Goal: Complete application form: Complete application form

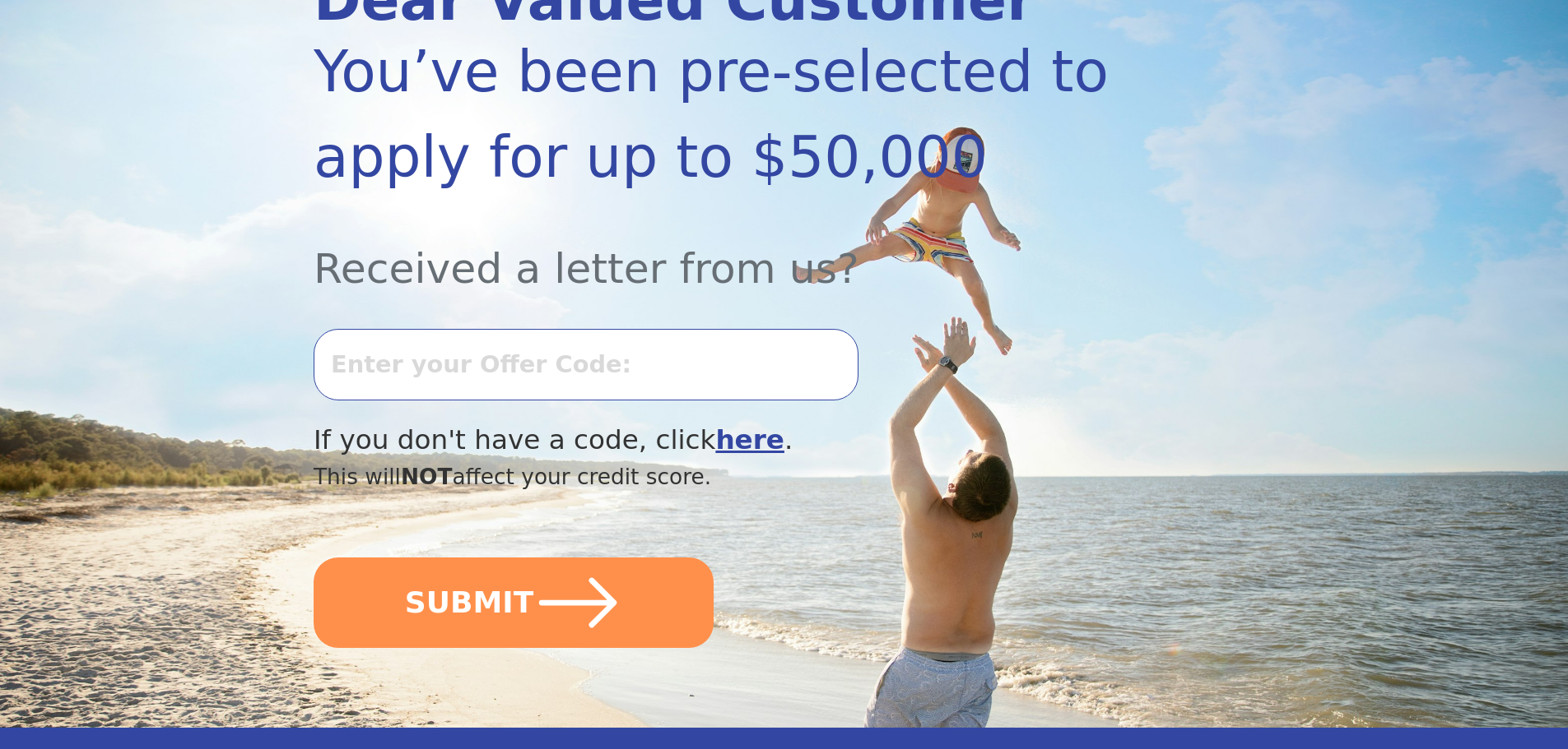
scroll to position [281, 0]
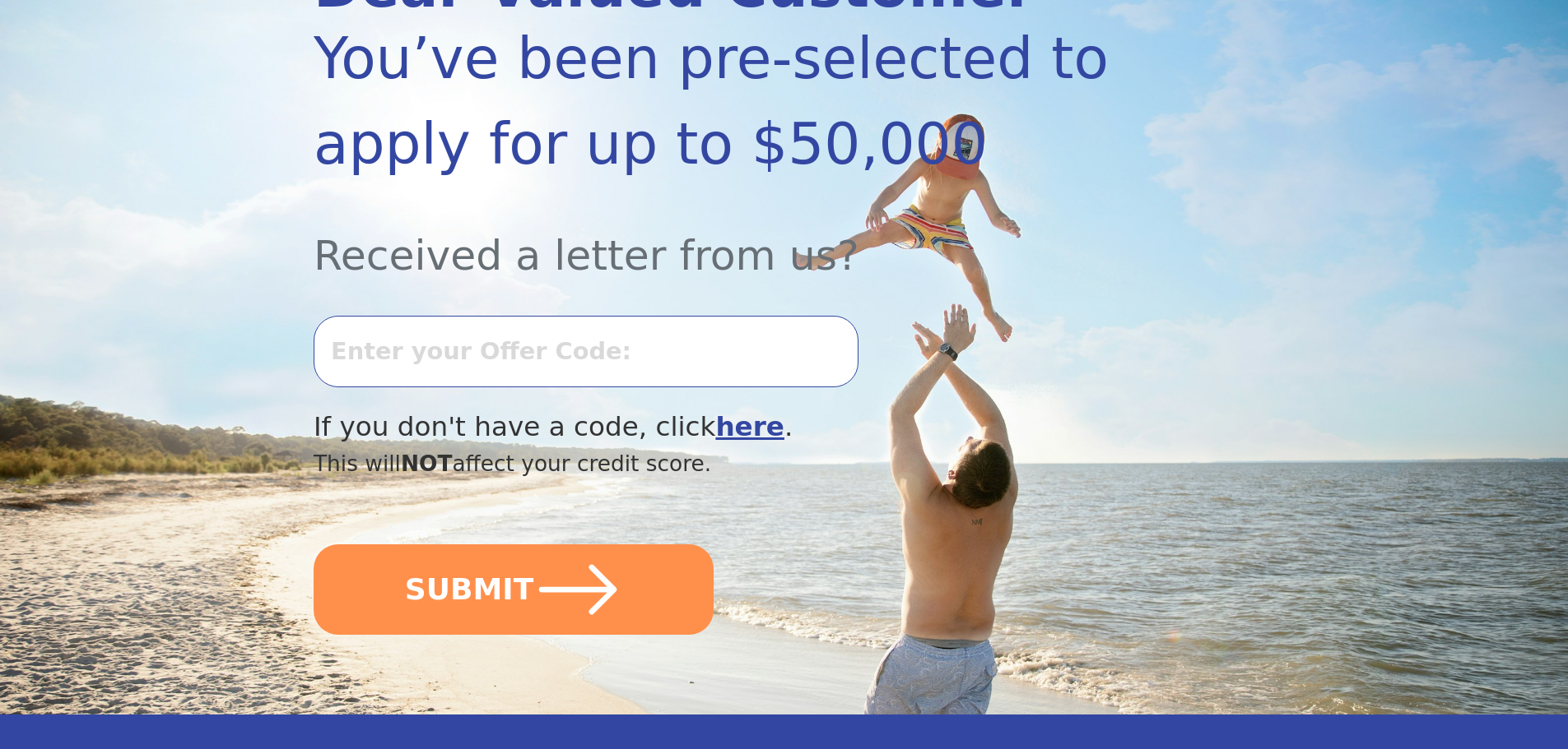
click at [553, 367] on input "text" at bounding box center [586, 350] width 545 height 71
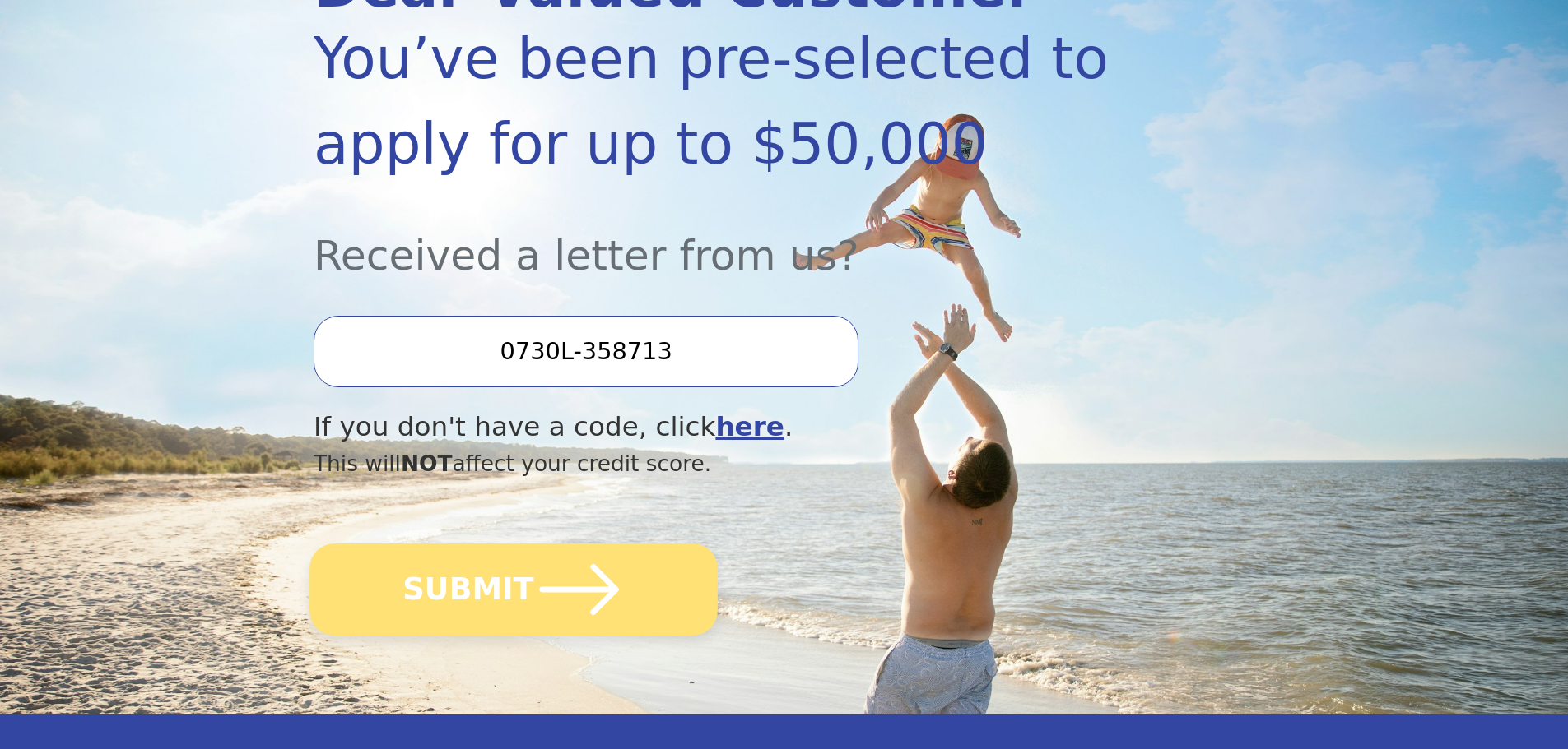
type input "0730L-358713"
click at [580, 562] on icon "submit" at bounding box center [580, 590] width 91 height 91
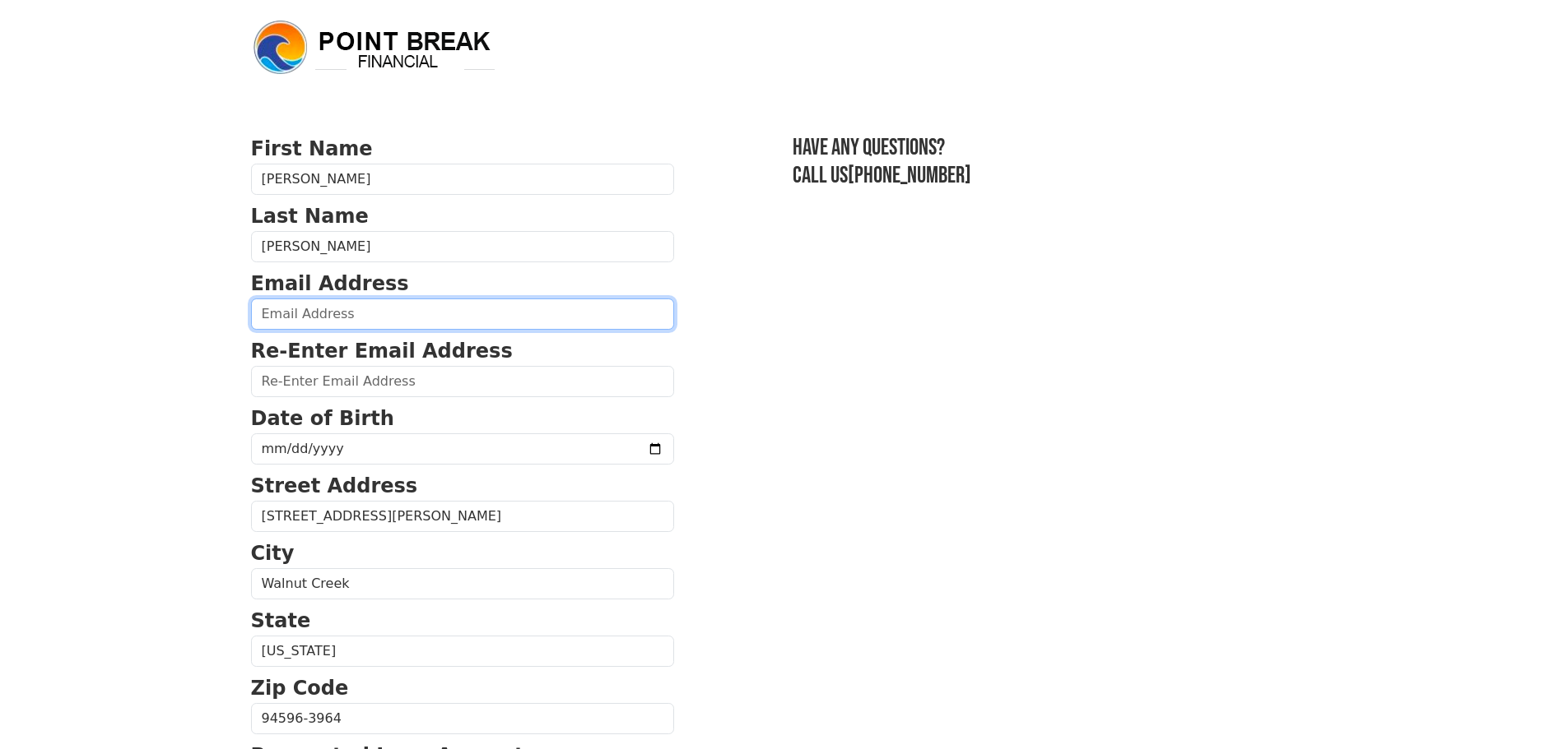
click at [428, 319] on input "email" at bounding box center [463, 315] width 423 height 31
type input "zubint126@gmail.com"
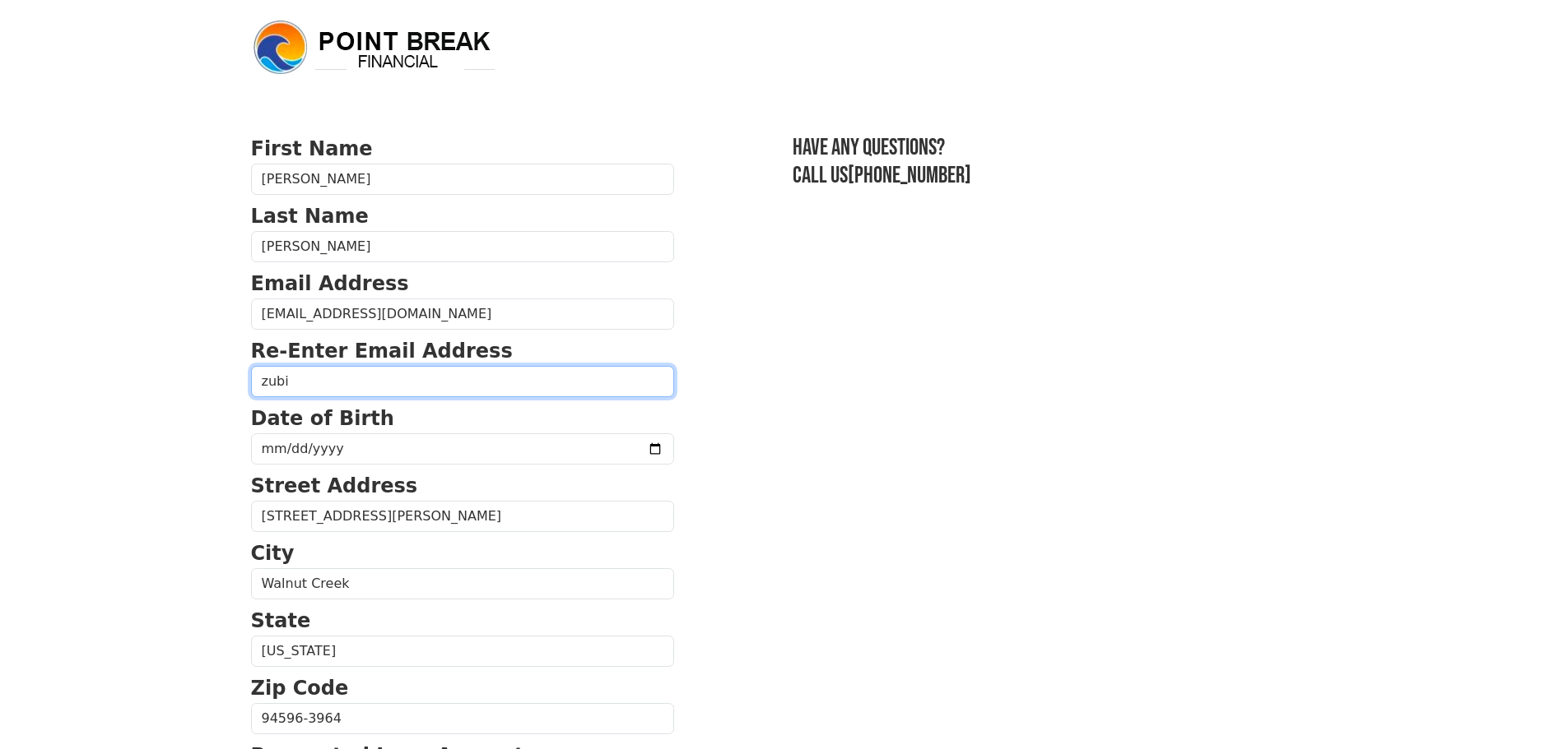
type input "zubi"
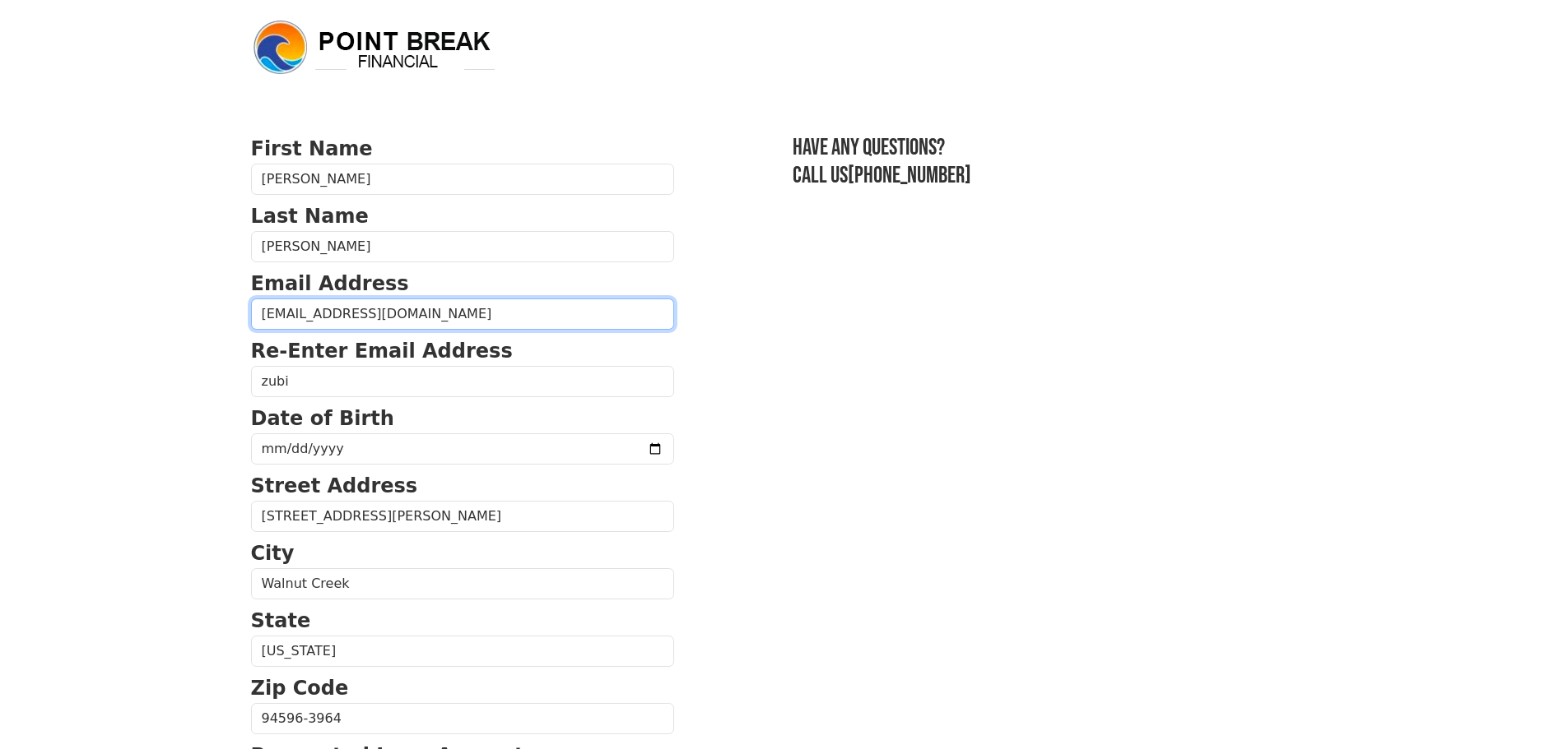
click at [303, 319] on input "zubint126@gmail.com" at bounding box center [463, 315] width 423 height 31
type input "zubint0126@gmail.com"
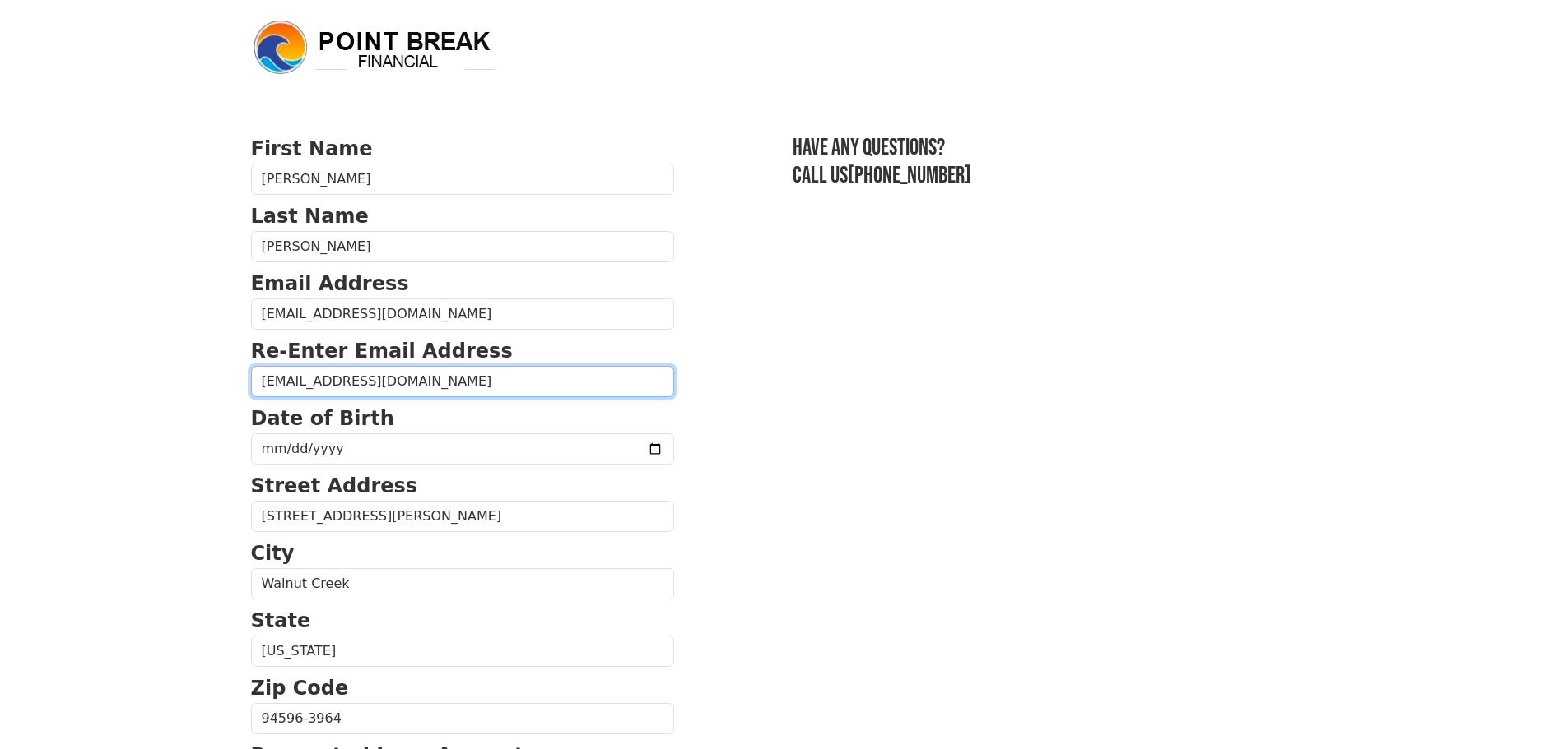
type input "zubint0126@gmail.com"
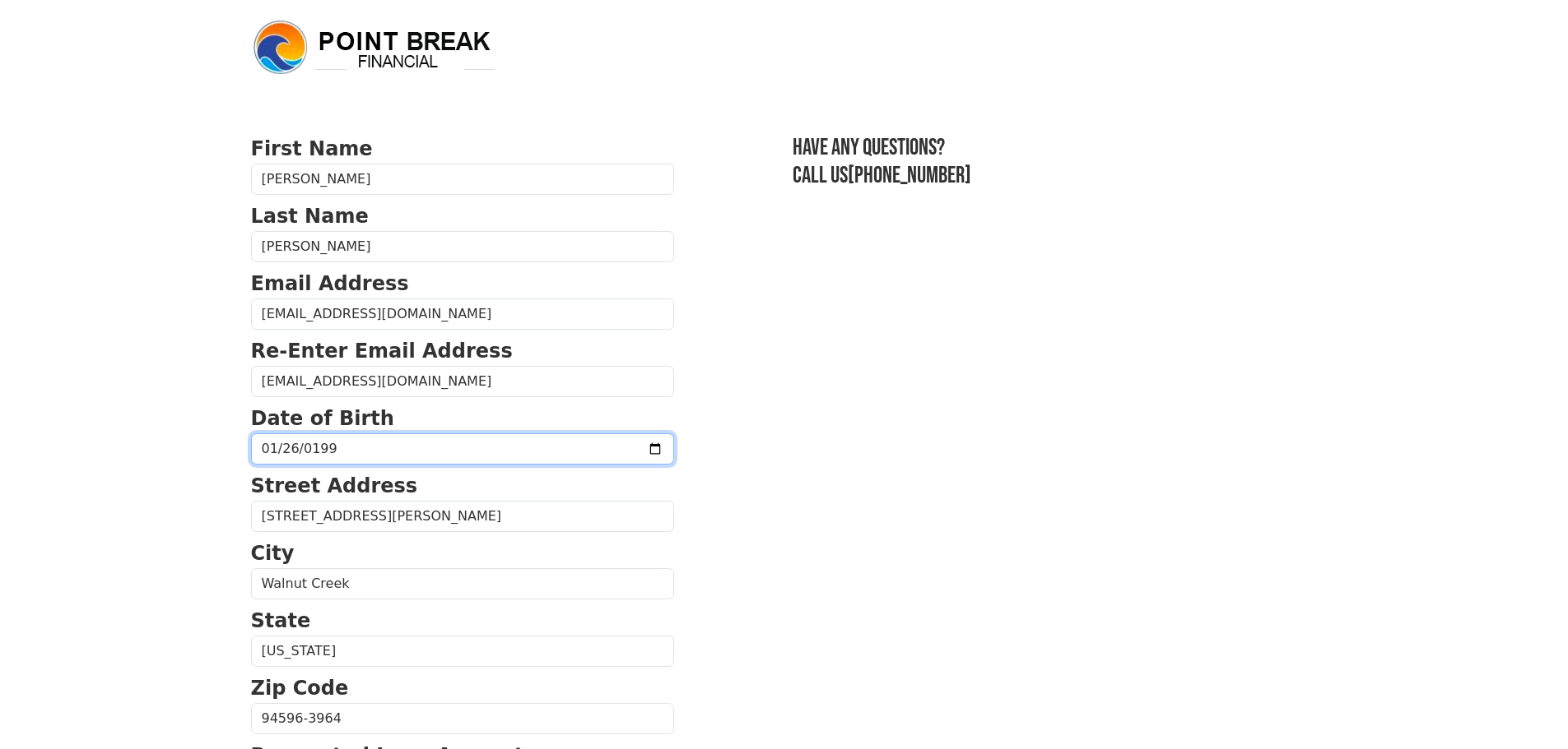
type input "1998-01-26"
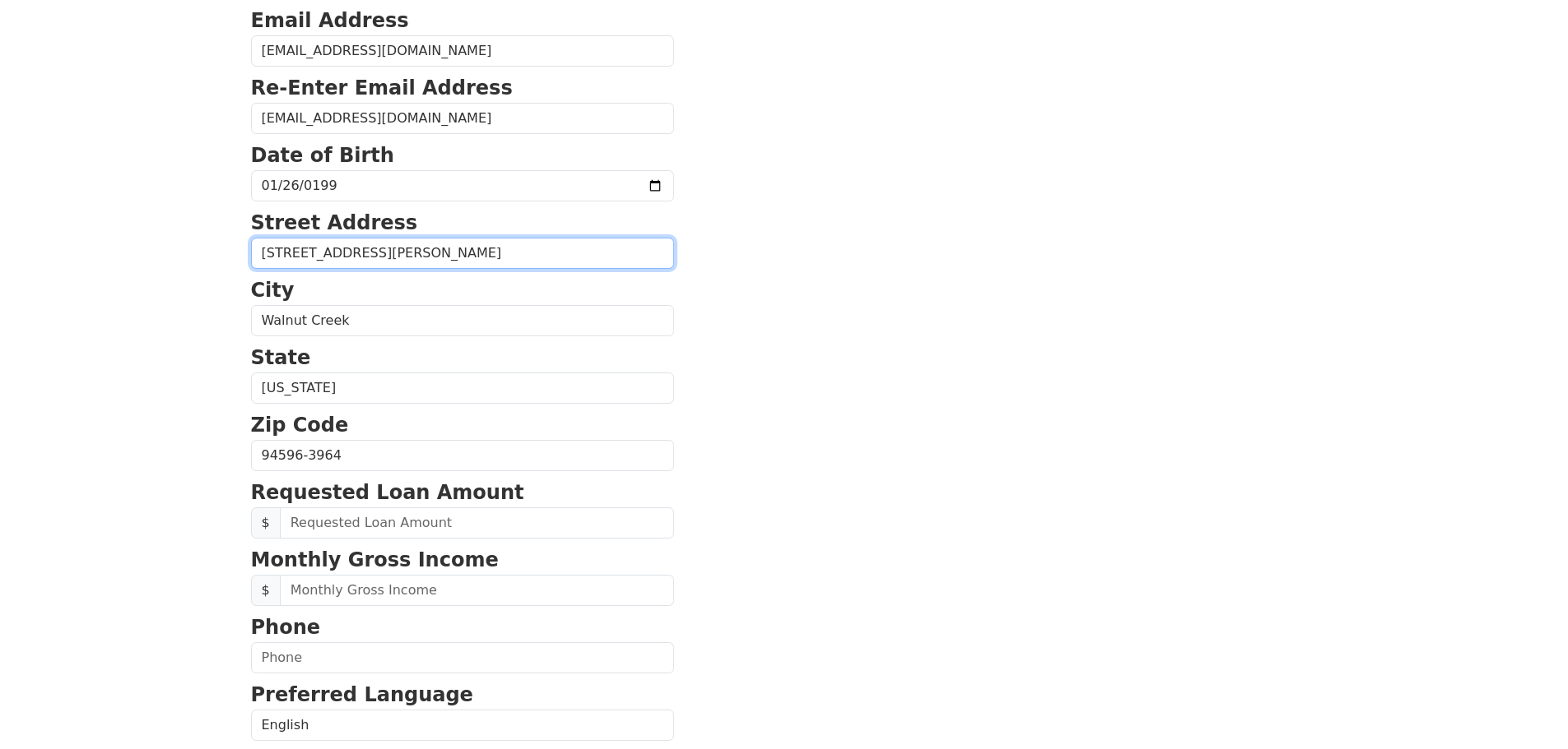
scroll to position [266, 0]
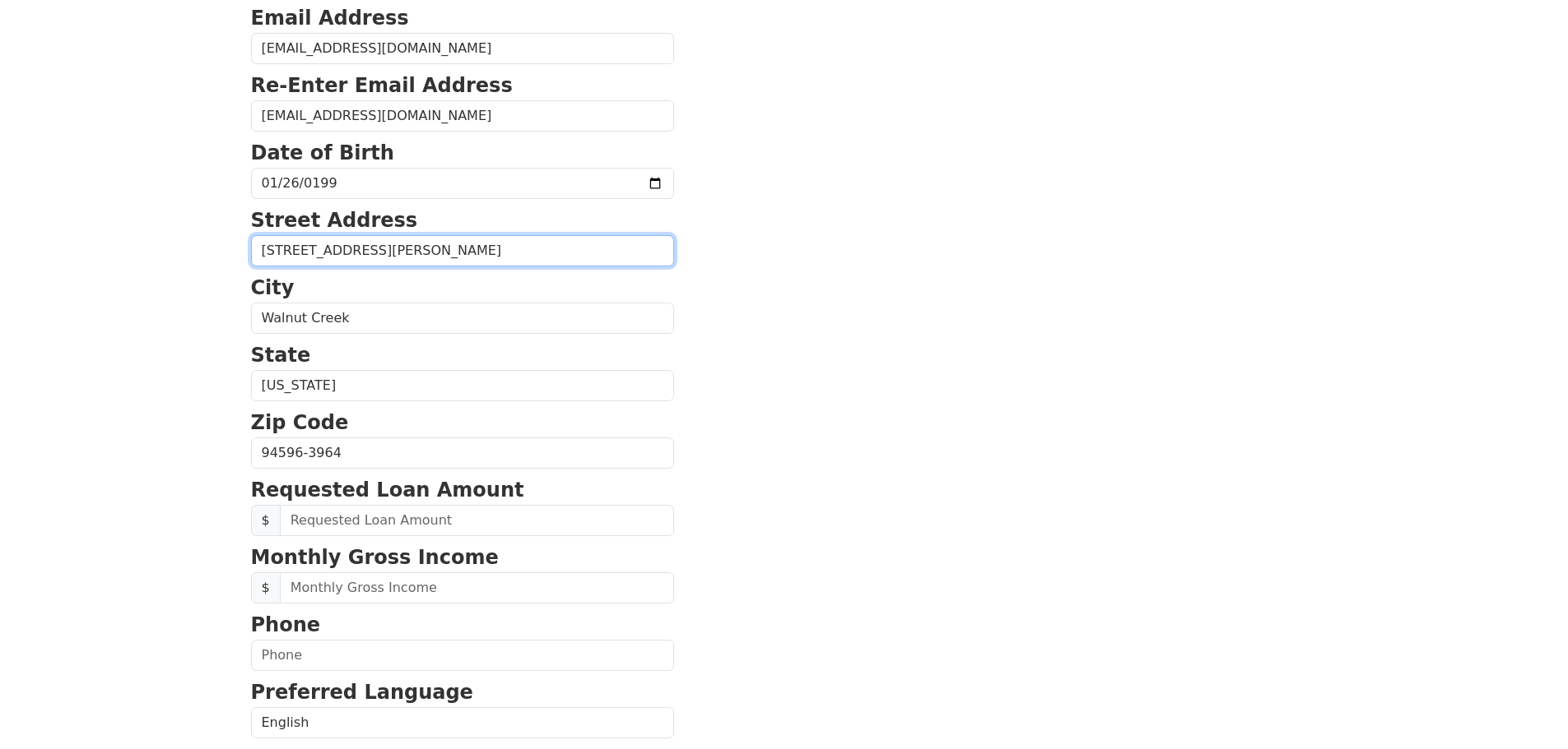
click at [450, 249] on input "101 Pringle Ave Unit A314" at bounding box center [463, 251] width 423 height 31
type input "101 Pringle Ave"
click at [721, 348] on section "First Name Zubin Last Name Thomas Email Address zubint0126@gmail.com Re-Enter E…" at bounding box center [784, 454] width 1067 height 1173
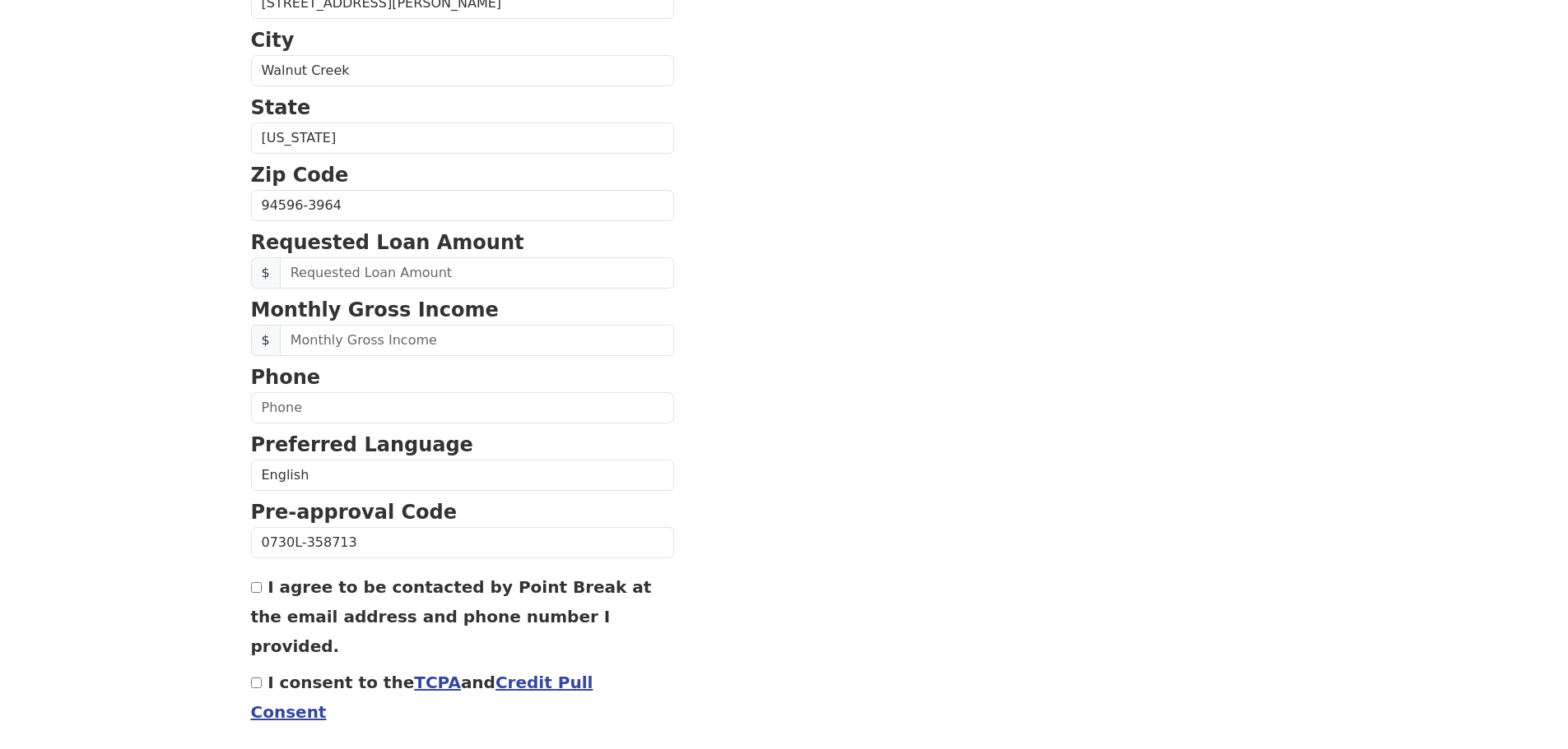
scroll to position [514, 0]
click at [441, 268] on input "text" at bounding box center [477, 273] width 394 height 31
type input "30,000.00"
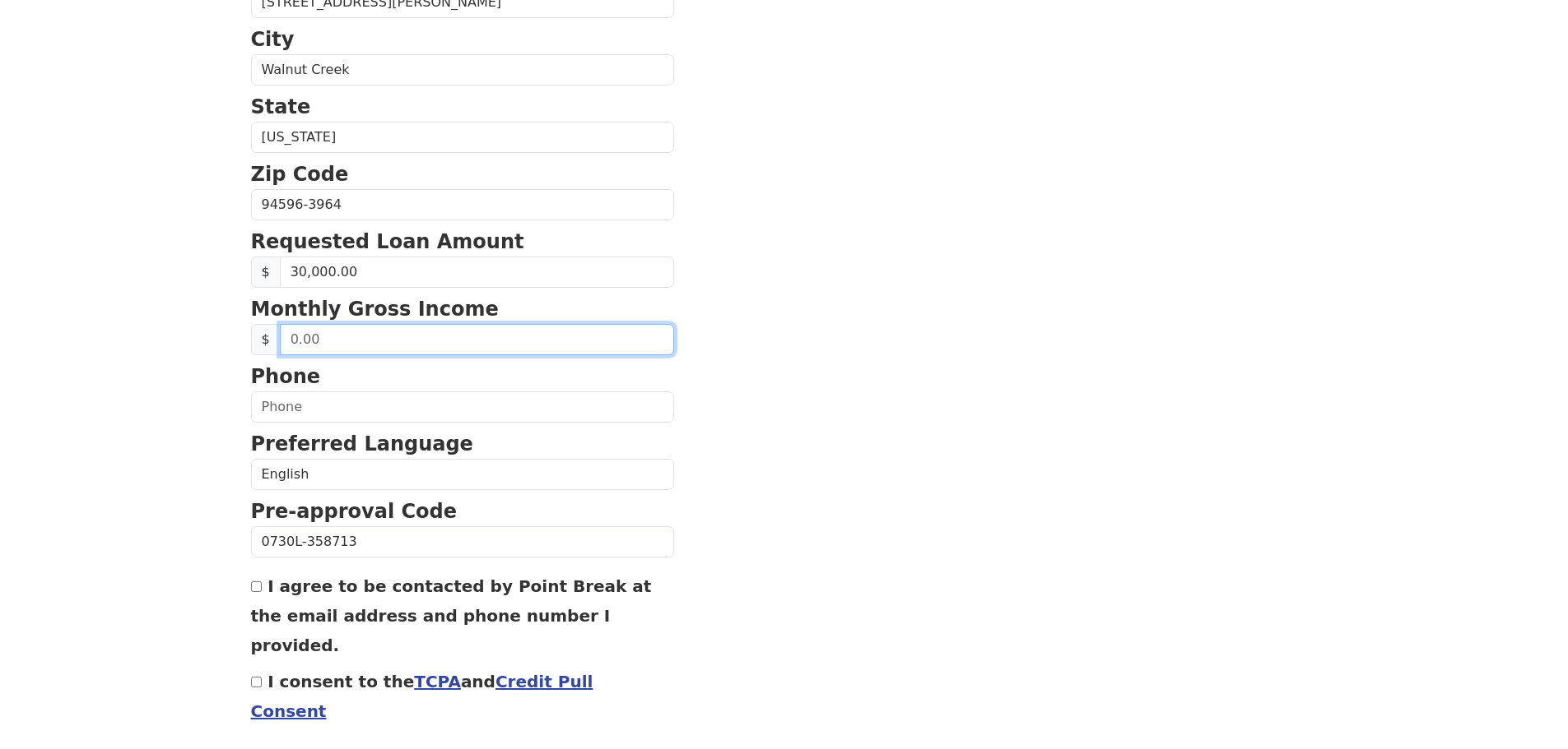
click at [344, 342] on input "text" at bounding box center [477, 340] width 394 height 31
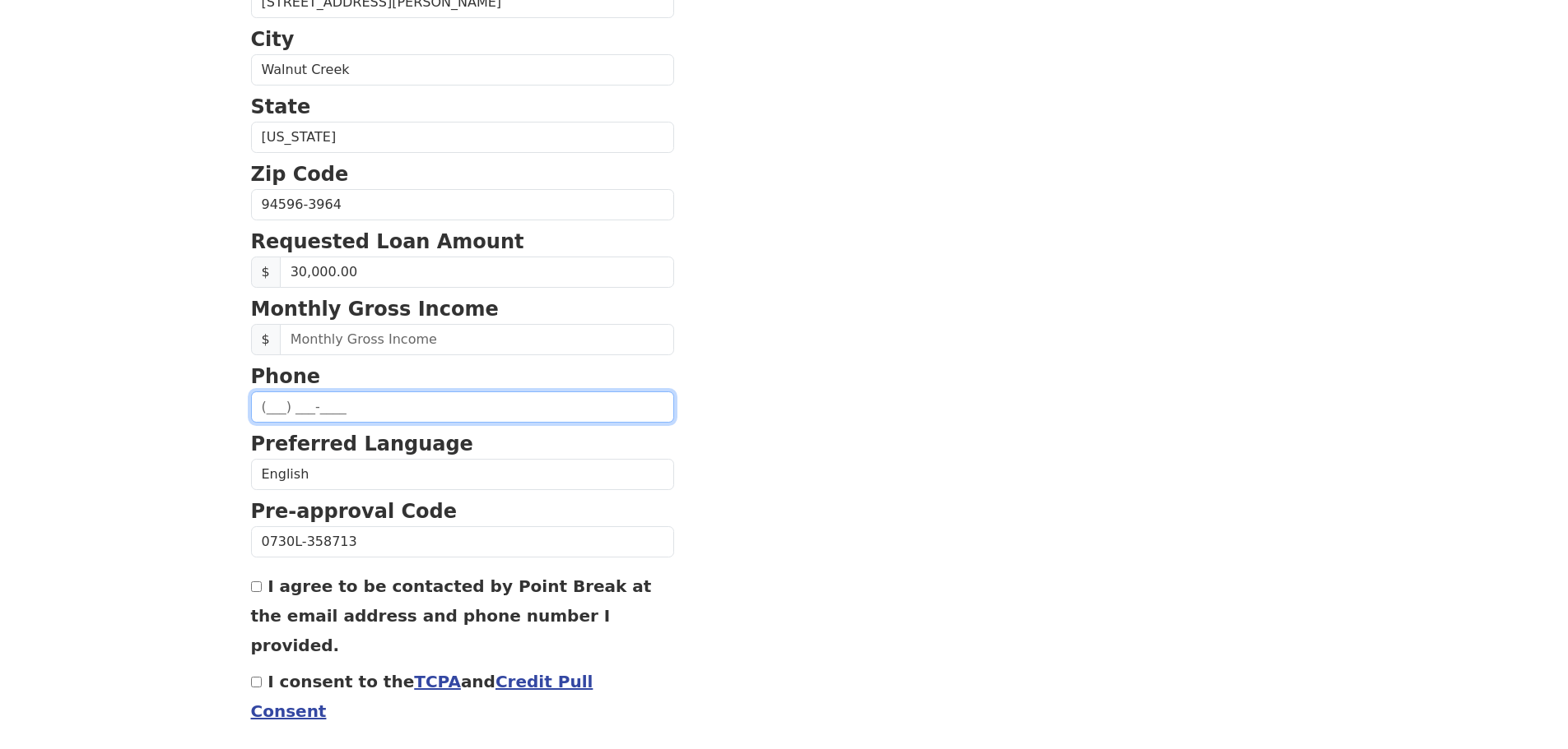
click at [383, 415] on input "text" at bounding box center [463, 407] width 423 height 31
type input "(214) 680-6966"
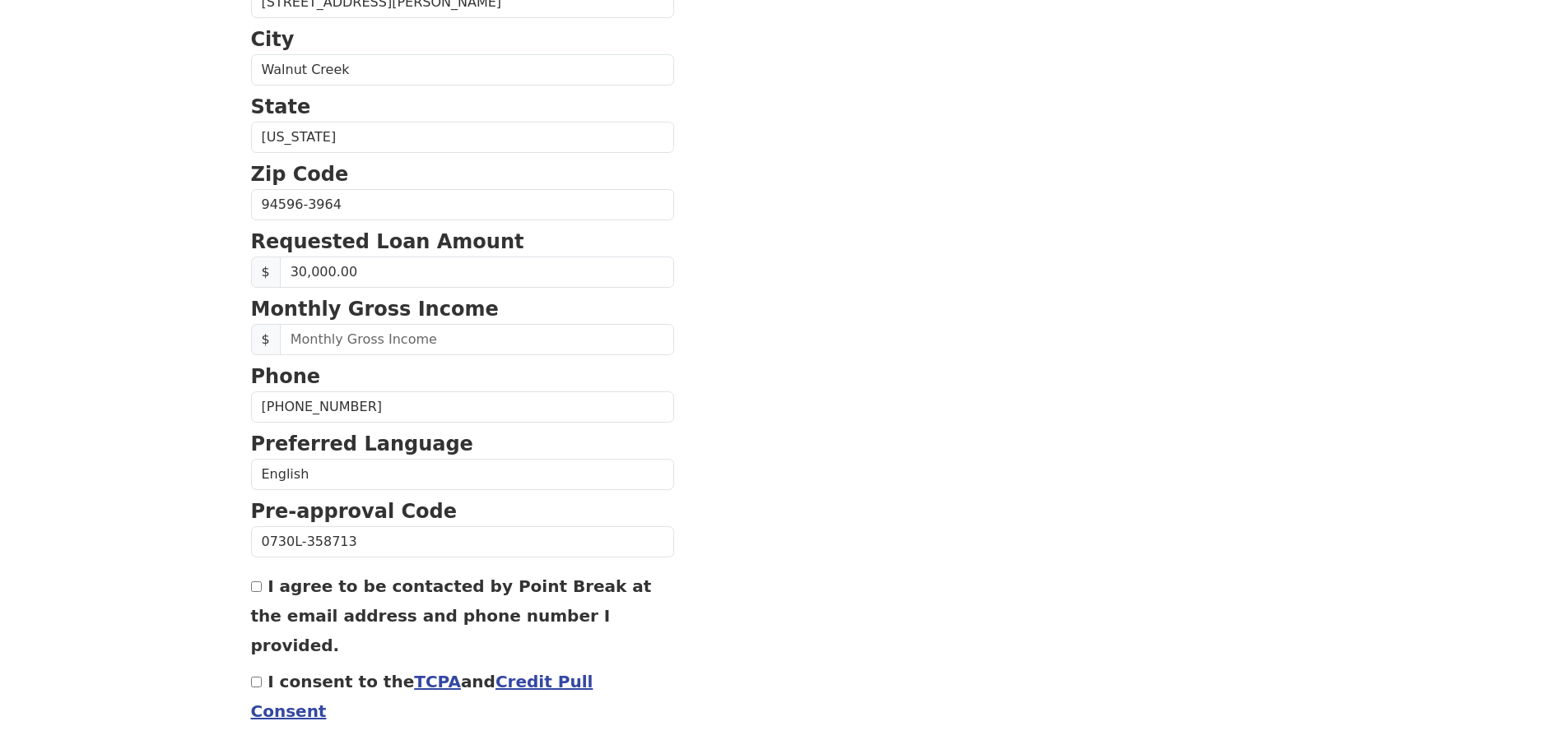
click at [1005, 393] on section "First Name Zubin Last Name Thomas Email Address zubint0126@gmail.com Re-Enter E…" at bounding box center [784, 206] width 1067 height 1173
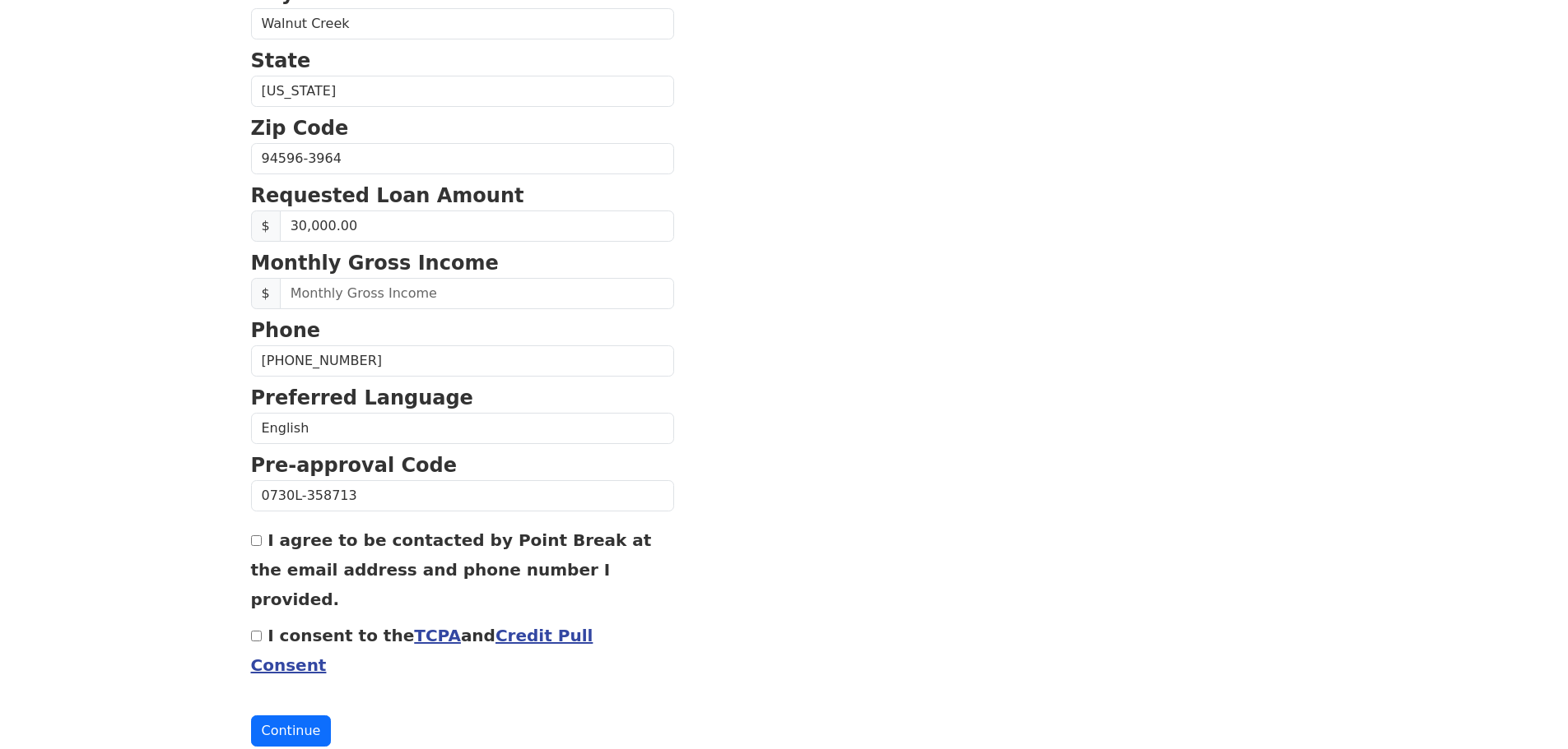
click at [386, 546] on label "I agree to be contacted by Point Break at the email address and phone number I …" at bounding box center [451, 570] width 401 height 79
click at [261, 546] on input "I agree to be contacted by Point Break at the email address and phone number I …" at bounding box center [256, 541] width 10 height 10
click at [386, 546] on label "I agree to be contacted by Point Break at the email address and phone number I …" at bounding box center [451, 570] width 401 height 79
click at [261, 546] on input "I agree to be contacted by Point Break at the email address and phone number I …" at bounding box center [256, 541] width 10 height 10
checkbox input "false"
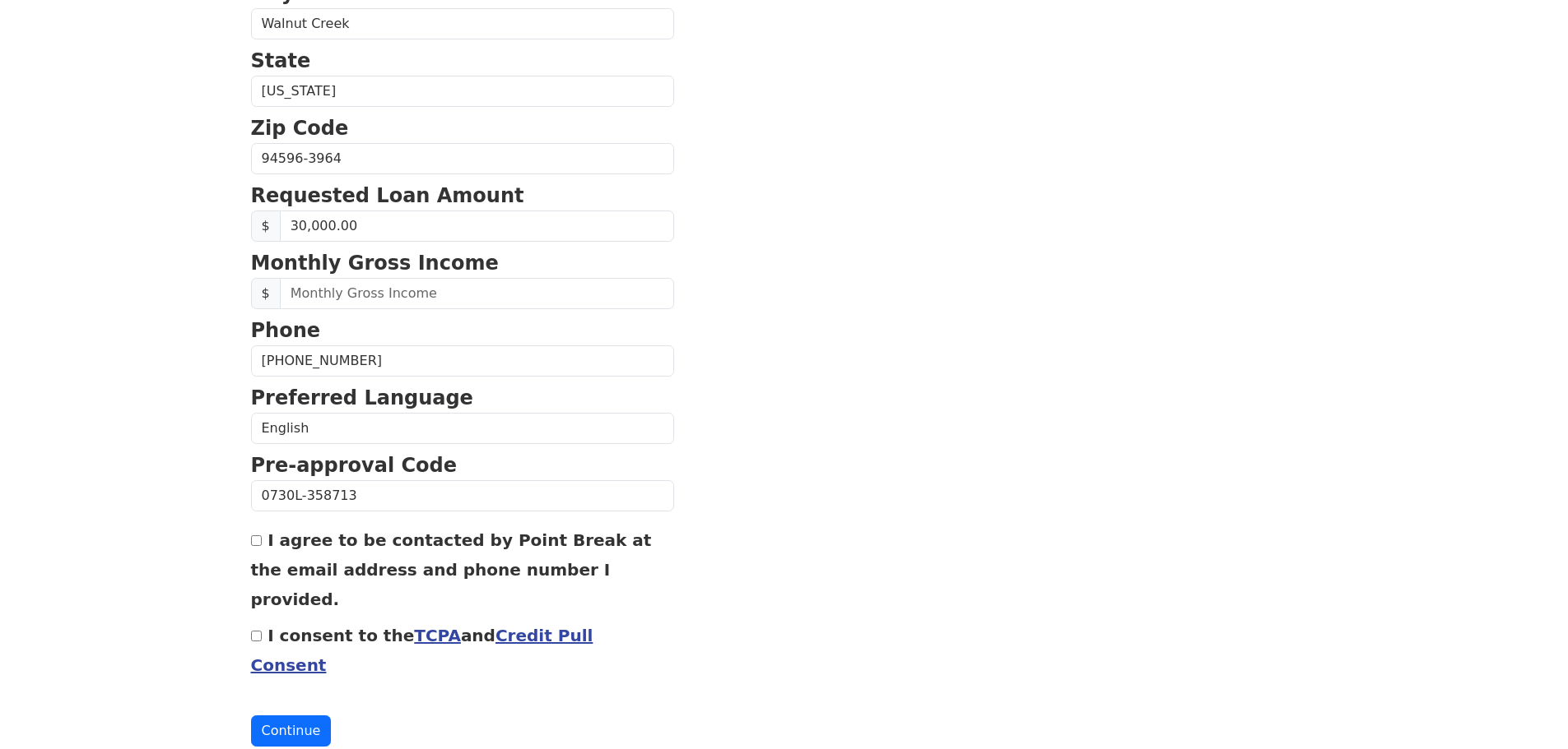
click at [324, 626] on label "I consent to the TCPA and Credit Pull Consent" at bounding box center [422, 650] width 343 height 49
click at [261, 631] on input "I consent to the TCPA and Credit Pull Consent" at bounding box center [256, 636] width 10 height 10
click at [338, 626] on label "I consent to the TCPA and Credit Pull Consent" at bounding box center [422, 650] width 343 height 49
click at [261, 631] on input "I consent to the TCPA and Credit Pull Consent" at bounding box center [256, 636] width 10 height 10
checkbox input "false"
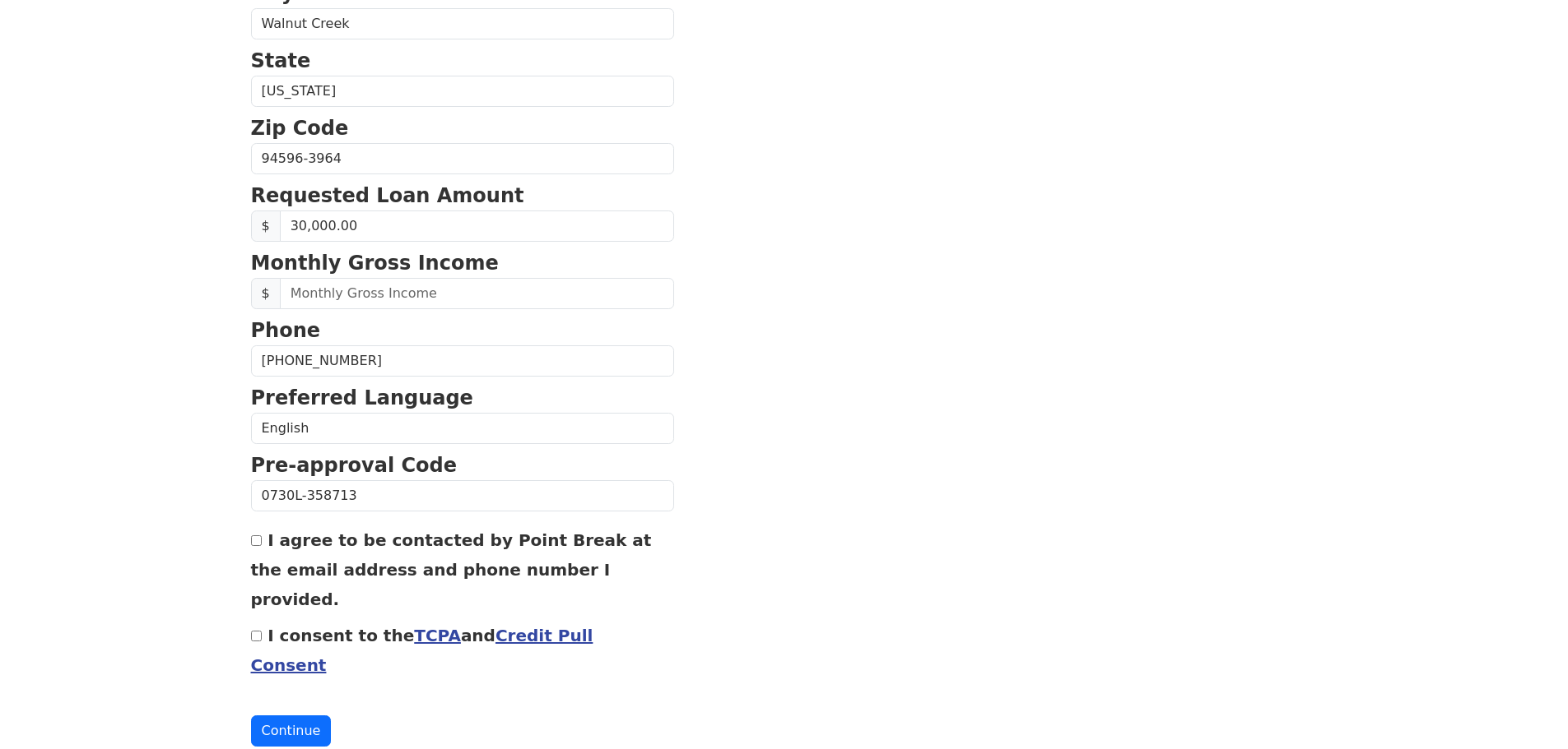
click at [503, 626] on link "Credit Pull Consent" at bounding box center [422, 650] width 343 height 49
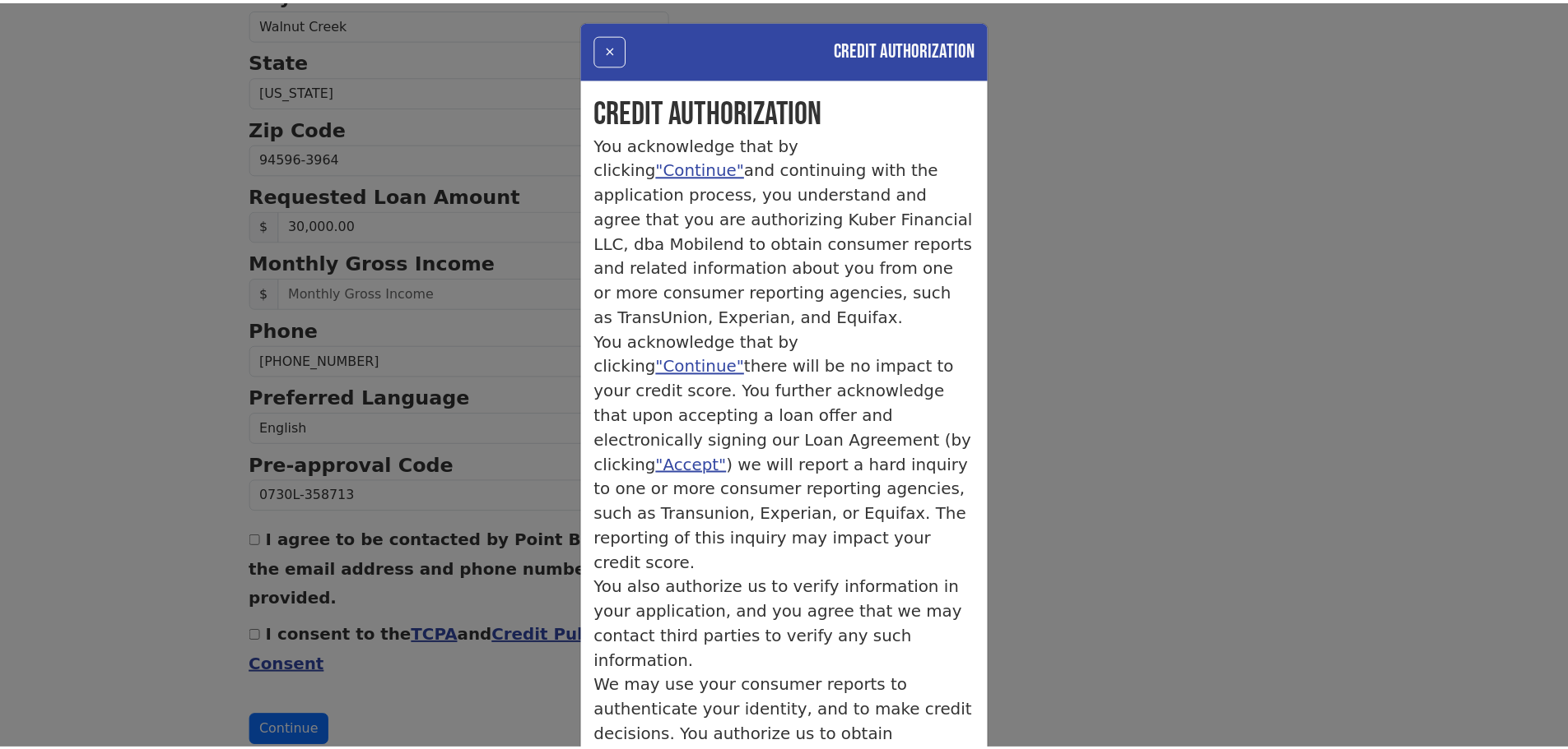
scroll to position [177, 0]
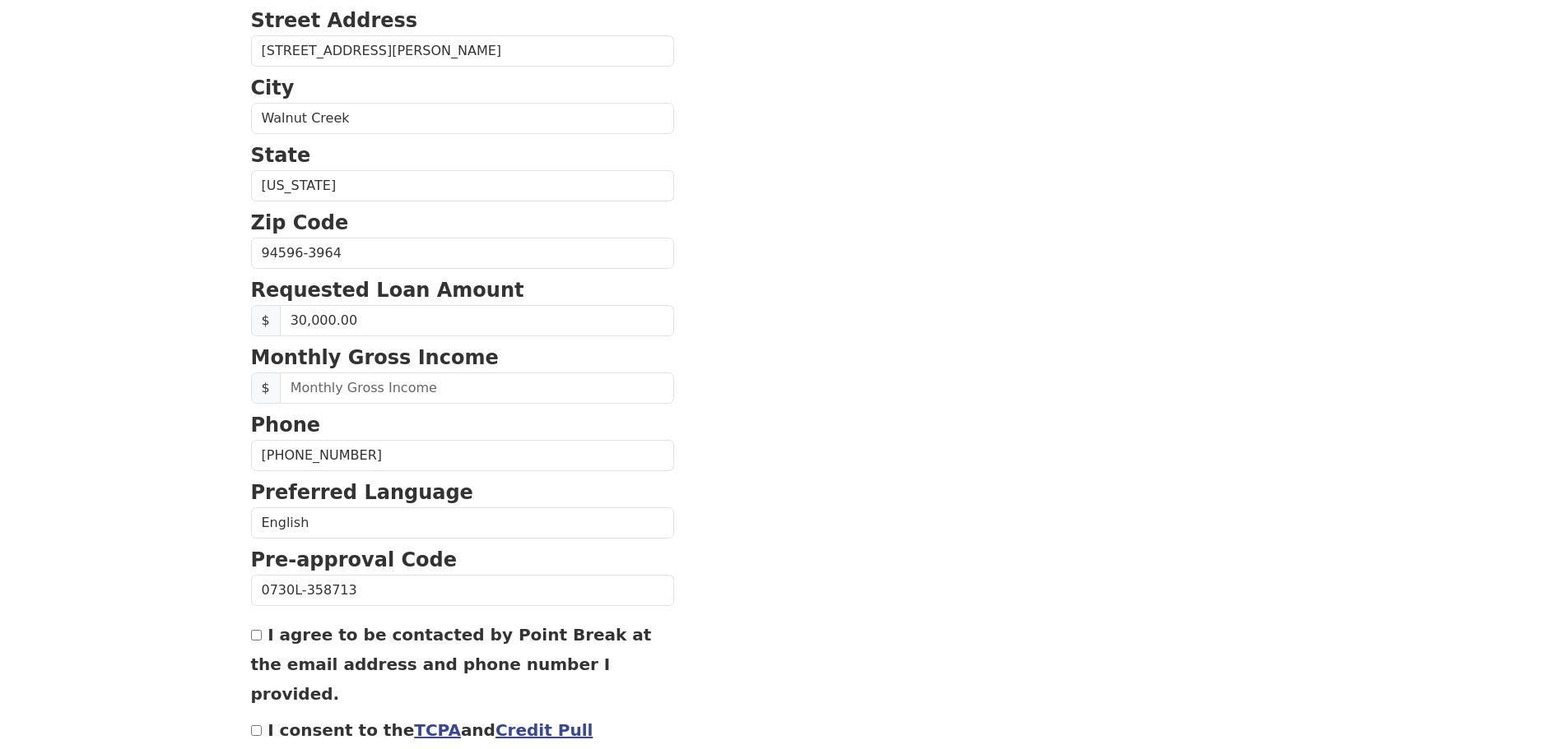
scroll to position [560, 0]
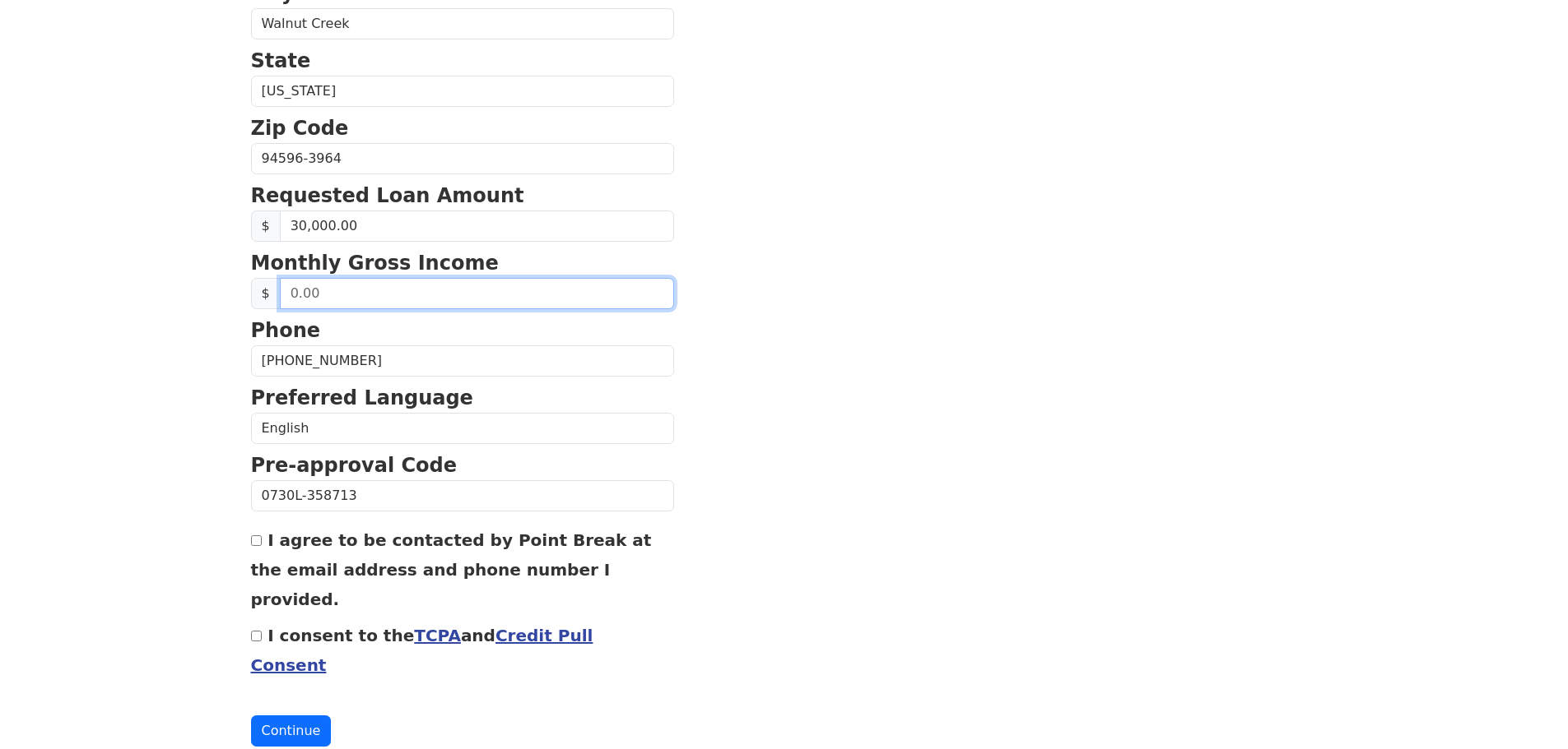
click at [339, 297] on input "text" at bounding box center [477, 294] width 394 height 31
type input "2,000.00"
click at [275, 716] on button "Continue" at bounding box center [291, 732] width 80 height 31
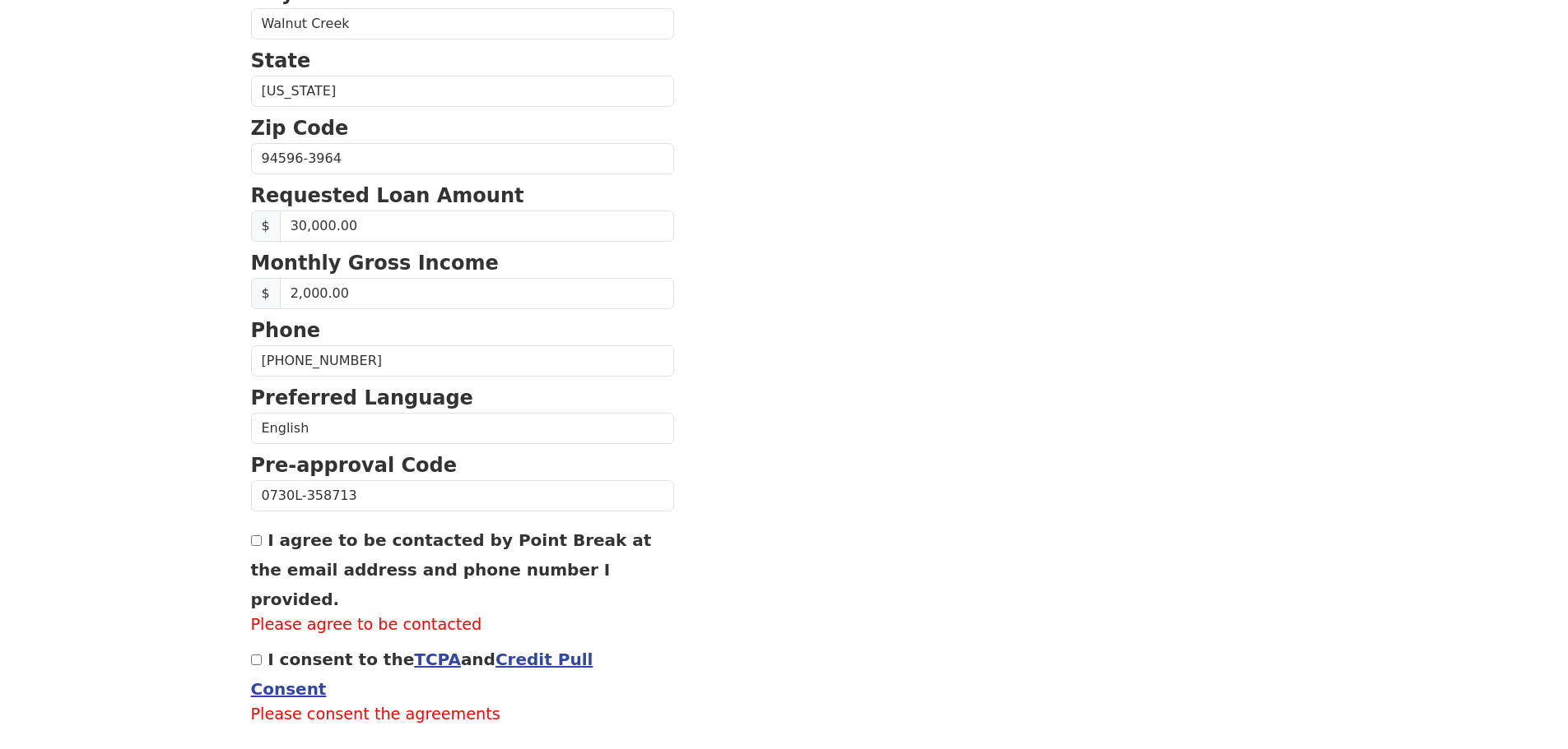
scroll to position [608, 0]
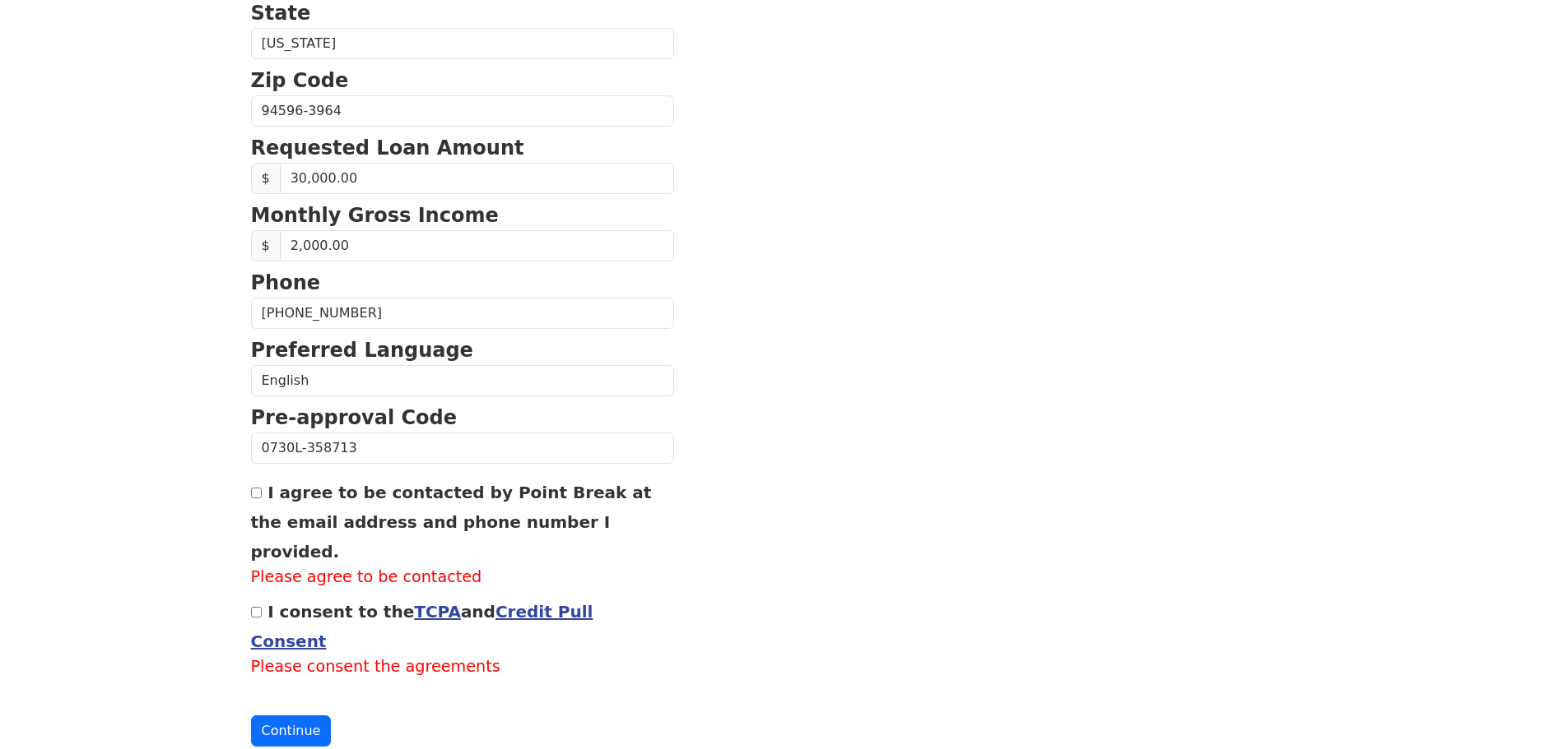
click at [282, 602] on label "I consent to the TCPA and Credit Pull Consent" at bounding box center [422, 627] width 343 height 49
click at [261, 607] on input "I consent to the TCPA and Credit Pull Consent" at bounding box center [256, 613] width 10 height 10
checkbox input "true"
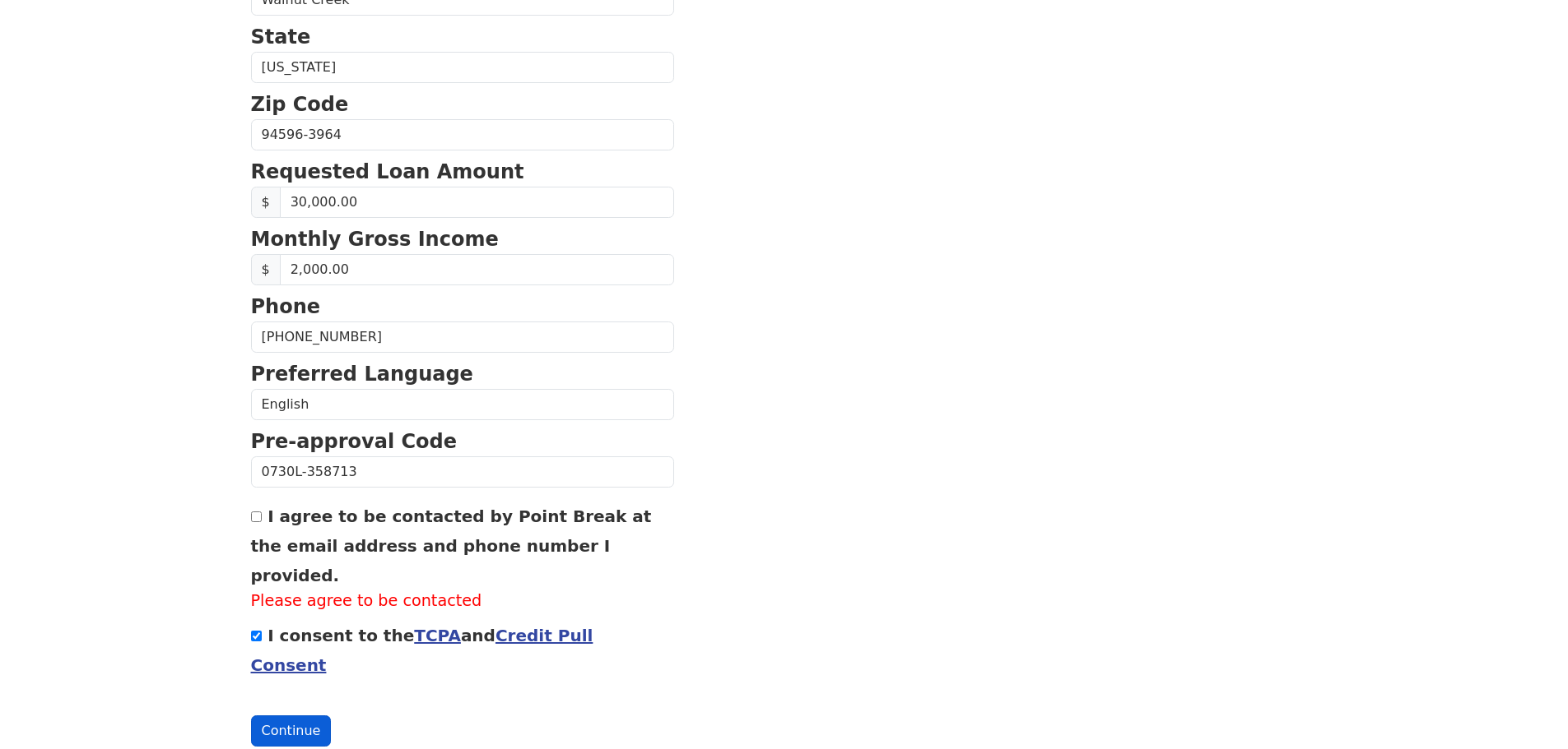
click at [301, 716] on button "Continue" at bounding box center [291, 732] width 80 height 31
click at [310, 538] on label "I agree to be contacted by Point Break at the email address and phone number I …" at bounding box center [451, 546] width 401 height 79
click at [261, 523] on input "I agree to be contacted by Point Break at the email address and phone number I …" at bounding box center [256, 517] width 10 height 10
checkbox input "true"
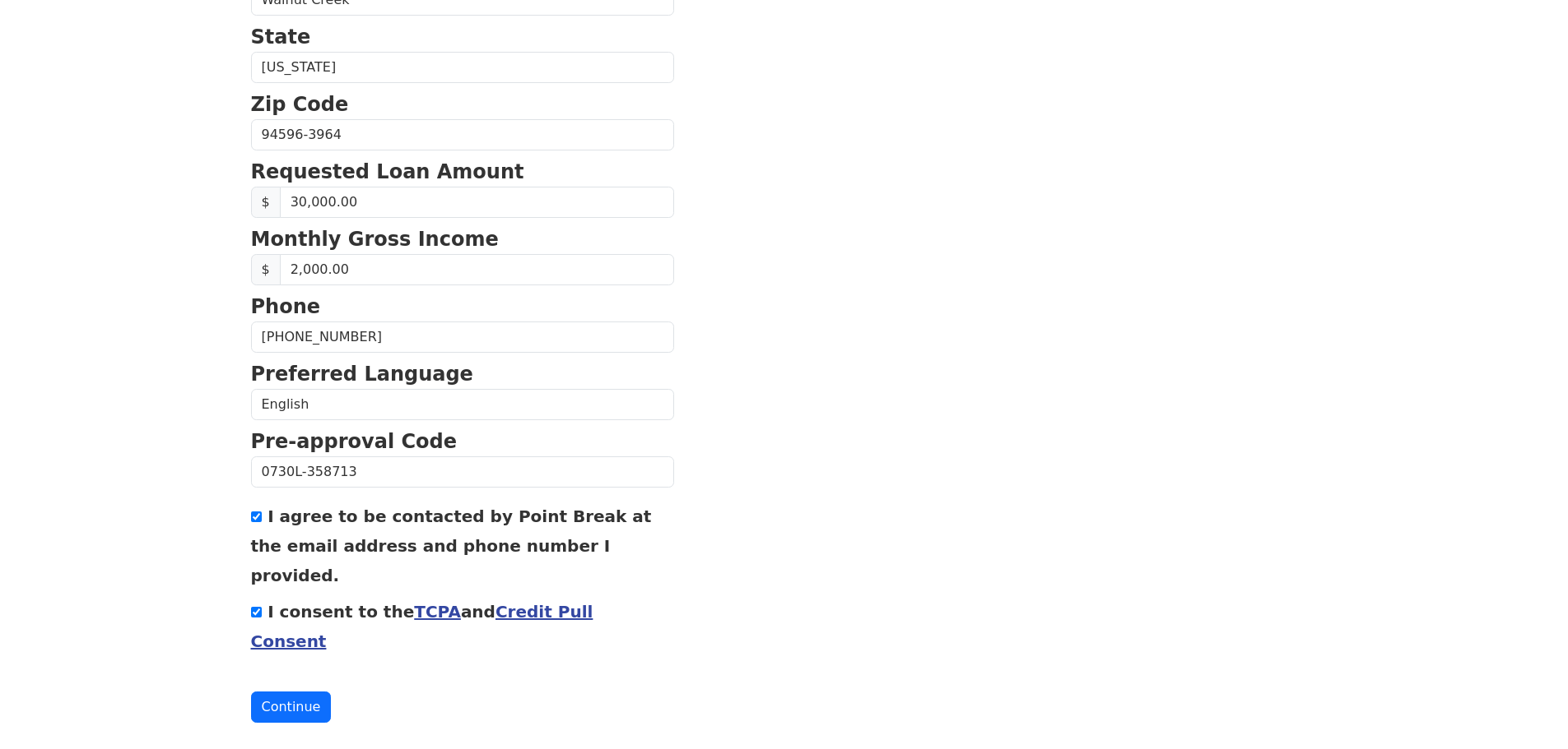
scroll to position [560, 0]
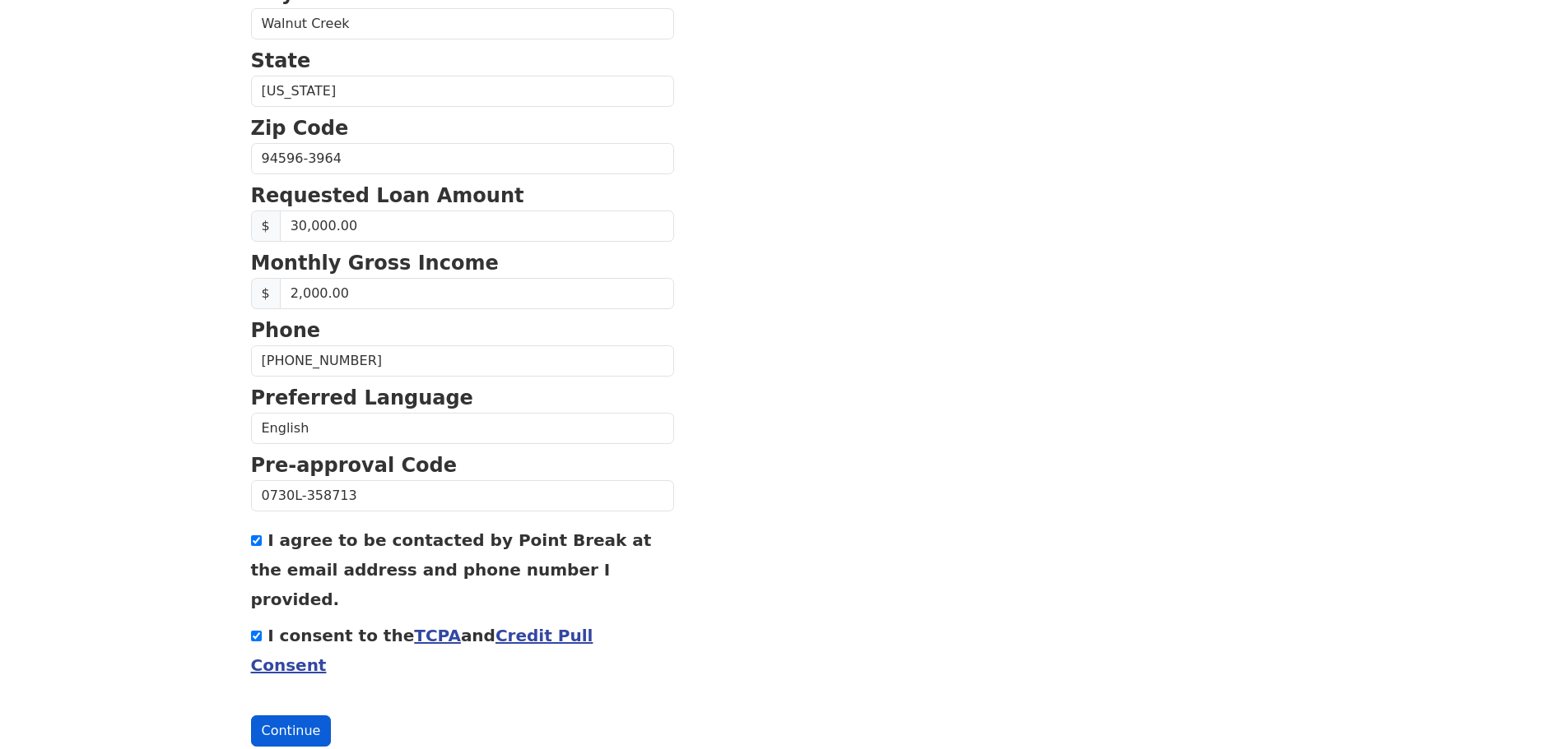
click at [296, 716] on button "Continue" at bounding box center [291, 732] width 80 height 31
